Goal: Information Seeking & Learning: Learn about a topic

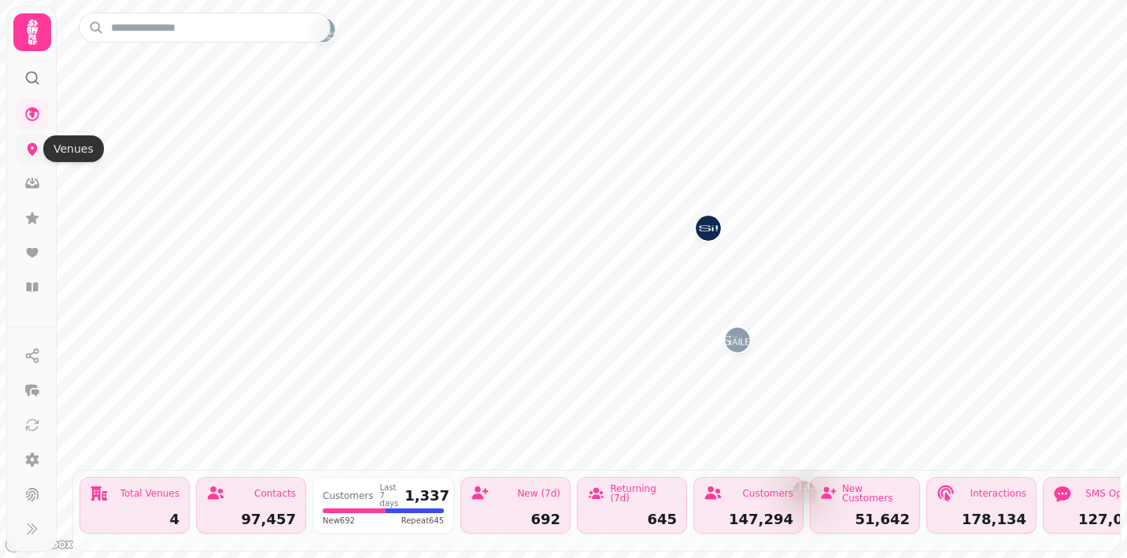
click at [27, 149] on icon at bounding box center [32, 149] width 16 height 16
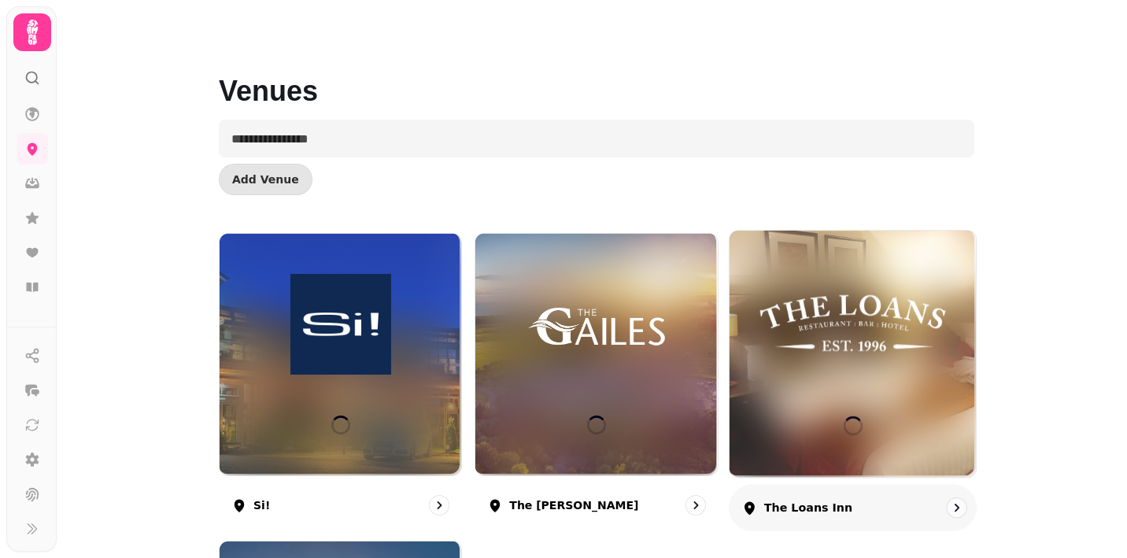
click at [859, 326] on img at bounding box center [852, 323] width 185 height 103
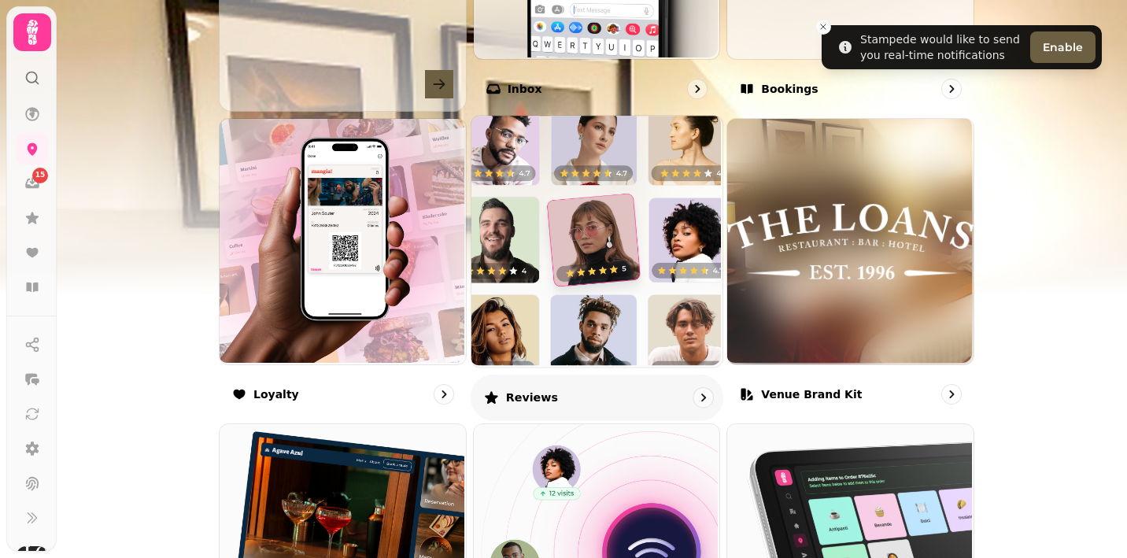
scroll to position [765, 0]
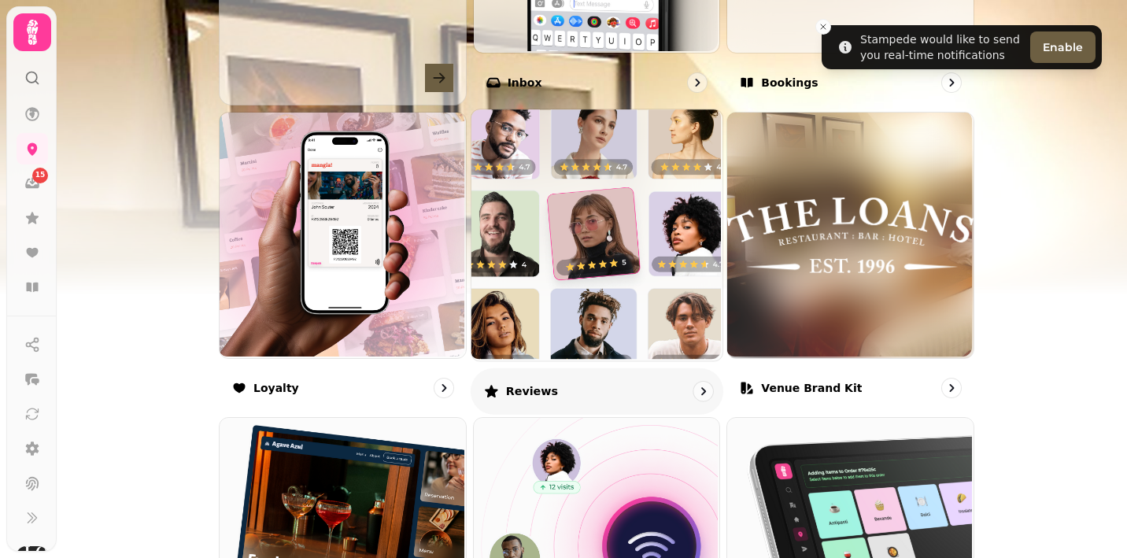
click at [626, 290] on img at bounding box center [594, 233] width 251 height 251
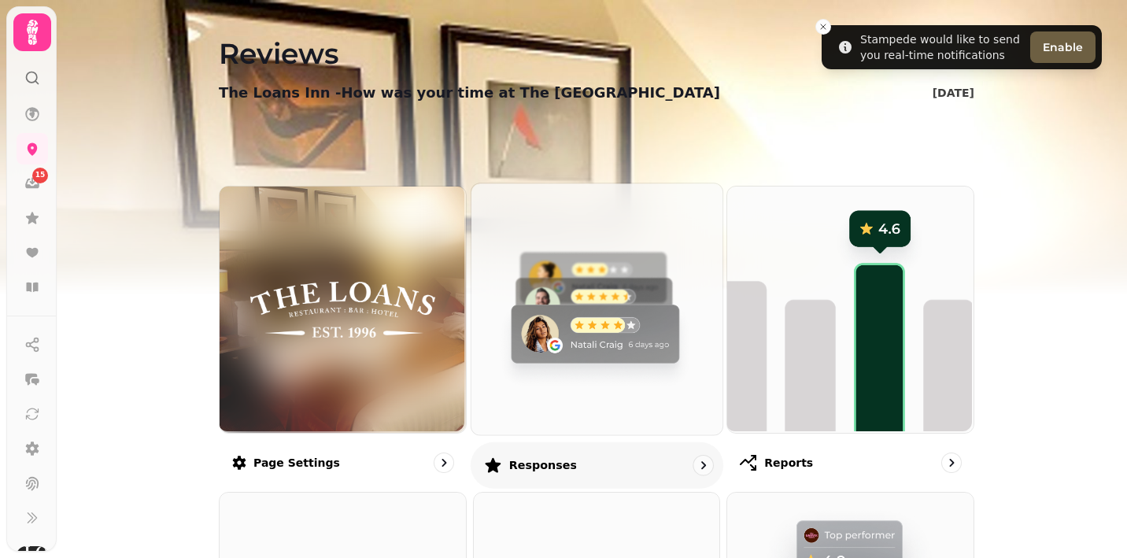
click at [590, 293] on img at bounding box center [594, 307] width 251 height 251
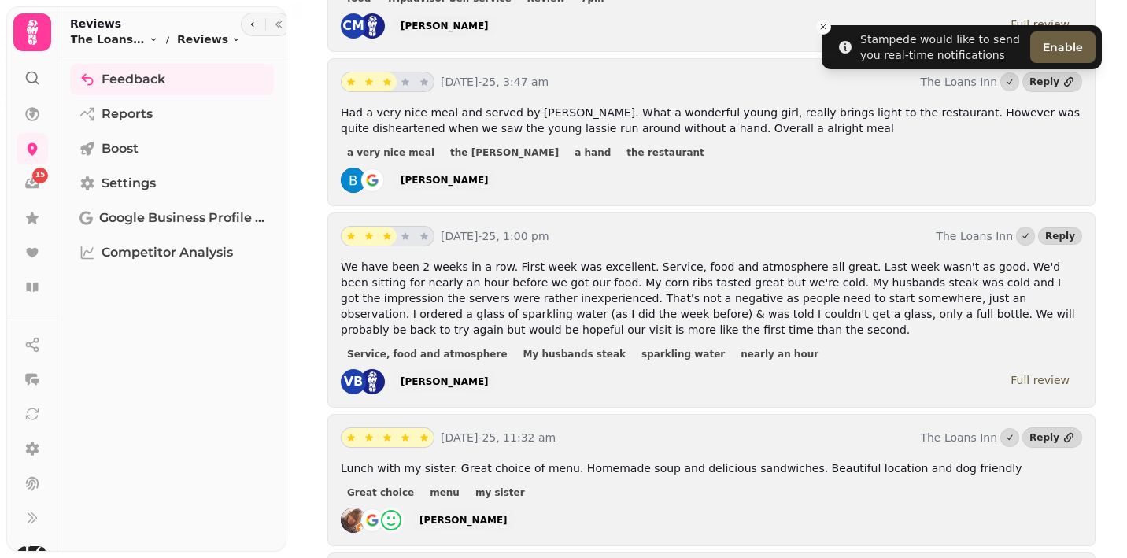
scroll to position [936, 0]
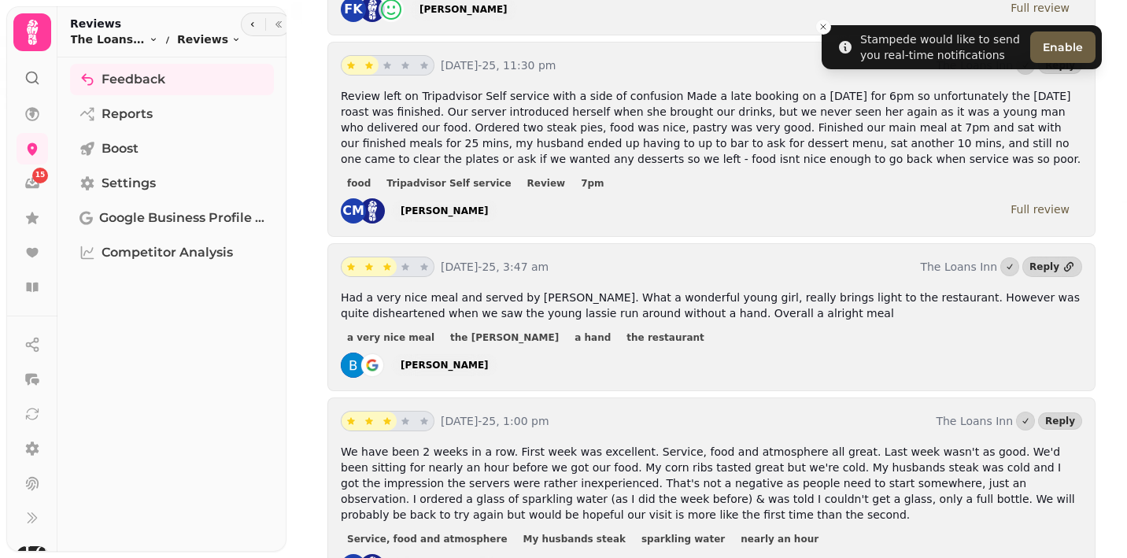
scroll to position [754, 0]
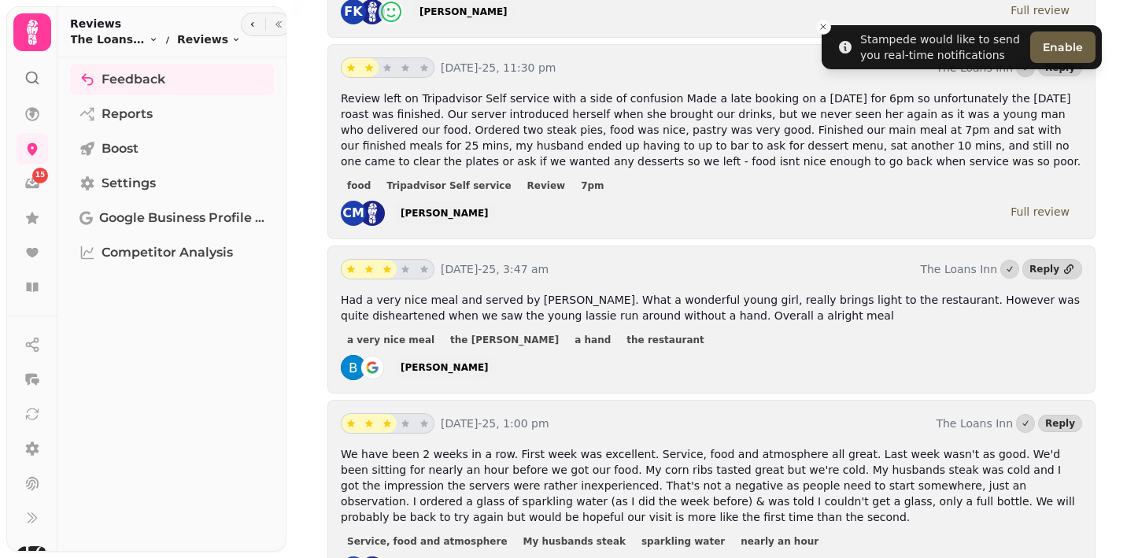
click at [712, 556] on div "VB [PERSON_NAME] Full review" at bounding box center [711, 568] width 741 height 25
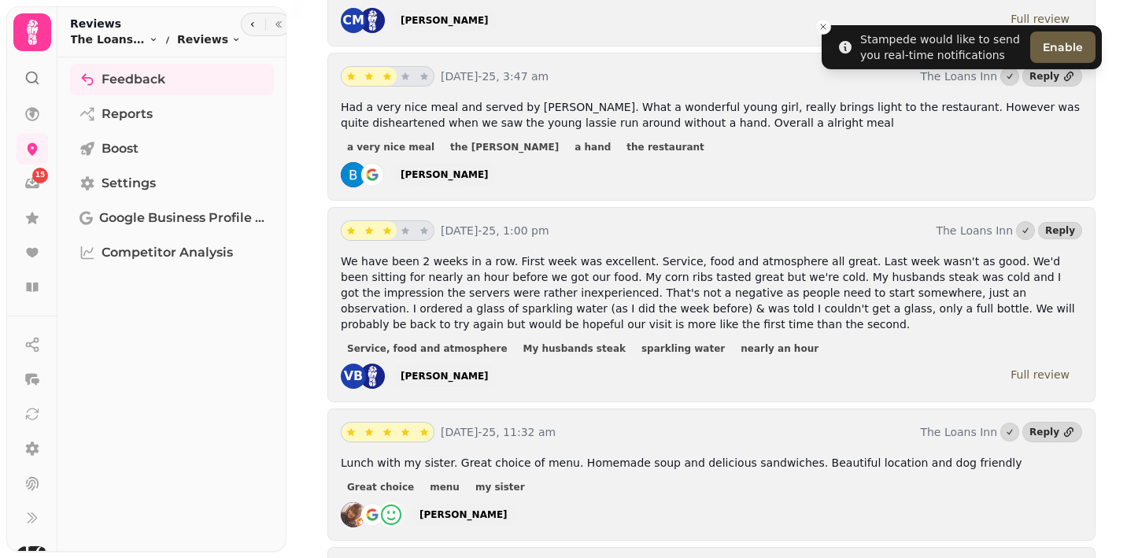
scroll to position [954, 0]
